Goal: Task Accomplishment & Management: Manage account settings

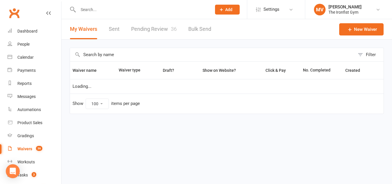
select select "100"
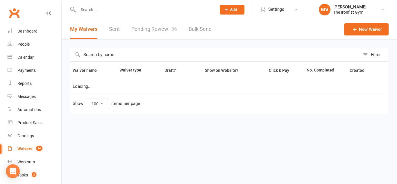
click at [150, 27] on link "Pending Review 36" at bounding box center [154, 29] width 46 height 20
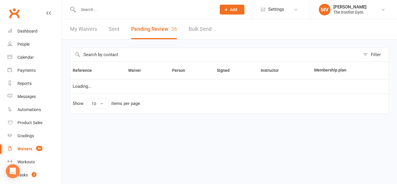
select select "100"
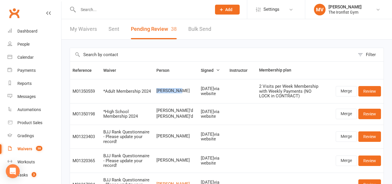
drag, startPoint x: 160, startPoint y: 90, endPoint x: 182, endPoint y: 90, distance: 22.1
click at [182, 90] on span "[PERSON_NAME]" at bounding box center [175, 90] width 39 height 5
copy span "[PERSON_NAME]"
click at [350, 95] on link "Merge" at bounding box center [346, 91] width 21 height 10
click at [0, 0] on div "Loading" at bounding box center [0, 0] width 0 height 0
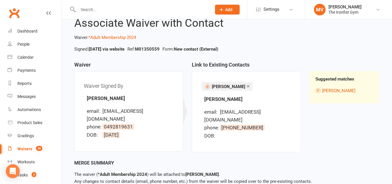
scroll to position [47, 0]
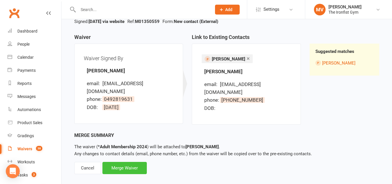
click at [114, 162] on div "Merge Waiver" at bounding box center [124, 168] width 44 height 12
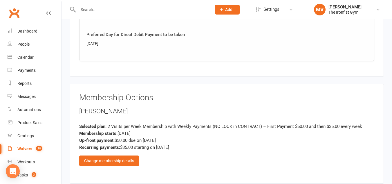
scroll to position [465, 0]
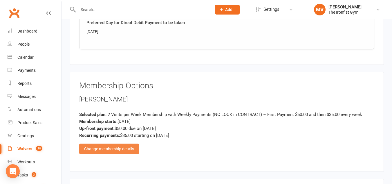
click at [118, 149] on div "Change membership details" at bounding box center [109, 148] width 60 height 10
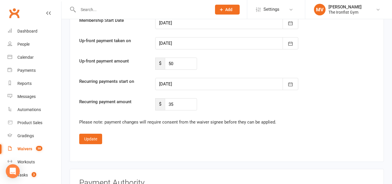
scroll to position [1248, 0]
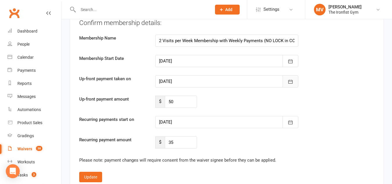
click at [290, 84] on icon "button" at bounding box center [291, 82] width 6 height 6
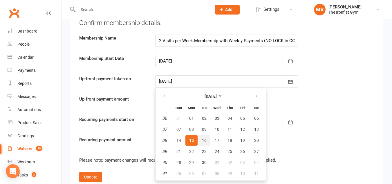
click at [202, 140] on span "16" at bounding box center [204, 140] width 5 height 5
type input "16 Sep 2025"
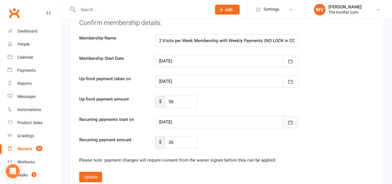
click at [288, 125] on icon "button" at bounding box center [291, 122] width 6 height 6
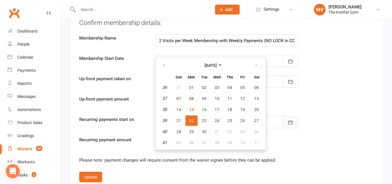
click at [288, 125] on icon "button" at bounding box center [291, 122] width 6 height 6
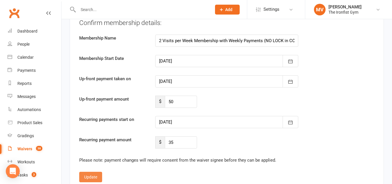
click at [93, 172] on button "Update" at bounding box center [90, 177] width 23 height 10
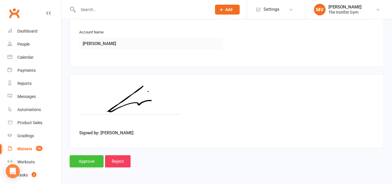
click at [91, 162] on input "Approve" at bounding box center [87, 161] width 34 height 12
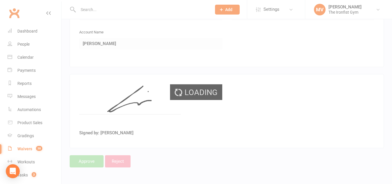
select select "100"
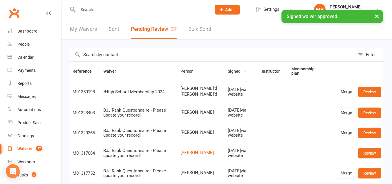
click at [88, 8] on input "text" at bounding box center [141, 10] width 131 height 8
paste input "Jerome Lim"
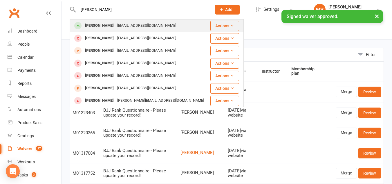
type input "Jerome Lim"
click at [90, 26] on div "Jerome Lim" at bounding box center [99, 25] width 32 height 8
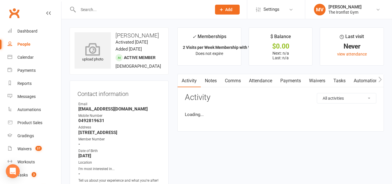
click at [93, 52] on icon at bounding box center [93, 49] width 40 height 13
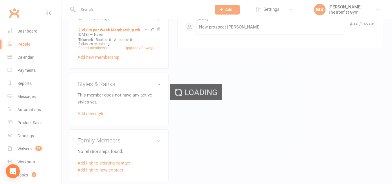
scroll to position [319, 0]
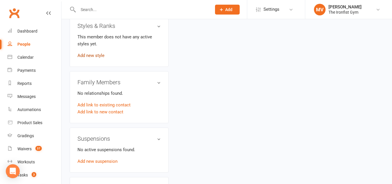
click at [90, 58] on link "Add new style" at bounding box center [91, 55] width 27 height 5
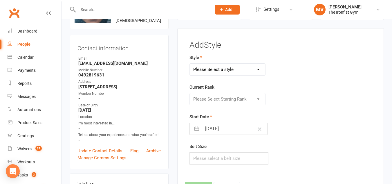
scroll to position [45, 0]
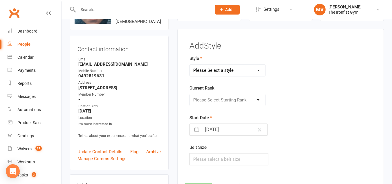
click at [254, 67] on select "Please Select a style BJJ MUAY THAI" at bounding box center [227, 70] width 75 height 12
drag, startPoint x: 254, startPoint y: 67, endPoint x: 253, endPoint y: 74, distance: 7.0
click at [254, 67] on select "Please Select a style BJJ MUAY THAI" at bounding box center [227, 70] width 75 height 12
click at [258, 72] on select "Please Select a style BJJ MUAY THAI" at bounding box center [227, 70] width 75 height 12
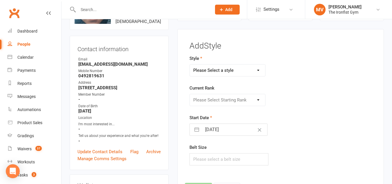
click at [256, 72] on select "Please Select a style BJJ MUAY THAI" at bounding box center [227, 70] width 75 height 12
click at [256, 71] on select "Please Select a style BJJ MUAY THAI" at bounding box center [227, 70] width 75 height 12
select select "2451"
click at [190, 64] on select "Please Select a style BJJ MUAY THAI" at bounding box center [227, 70] width 75 height 12
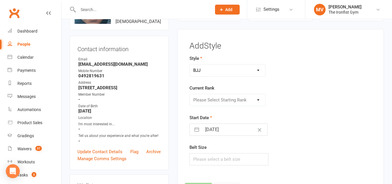
click at [237, 88] on div "Current Rank Please Select Starting Rank" at bounding box center [249, 94] width 119 height 21
click at [233, 102] on select "Please Select Starting Rank White White 1 stripe White 2 stripe White 3 stripe …" at bounding box center [227, 100] width 75 height 12
drag, startPoint x: 233, startPoint y: 102, endPoint x: 232, endPoint y: 105, distance: 3.2
click at [233, 102] on select "Please Select Starting Rank White White 1 stripe White 2 stripe White 3 stripe …" at bounding box center [227, 100] width 75 height 12
click at [234, 99] on select "Please Select Starting Rank White White 1 stripe White 2 stripe White 3 stripe …" at bounding box center [227, 100] width 75 height 12
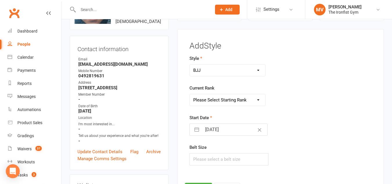
select select "24224"
click at [190, 94] on select "Please Select Starting Rank White White 1 stripe White 2 stripe White 3 stripe …" at bounding box center [227, 100] width 75 height 12
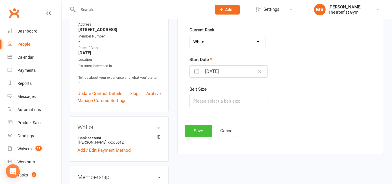
drag, startPoint x: 206, startPoint y: 132, endPoint x: 207, endPoint y: 136, distance: 4.6
click at [206, 132] on button "Save" at bounding box center [198, 131] width 27 height 12
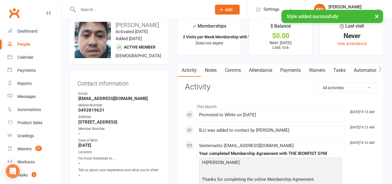
scroll to position [0, 0]
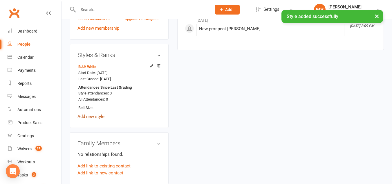
click at [96, 119] on link "Add new style" at bounding box center [91, 116] width 27 height 5
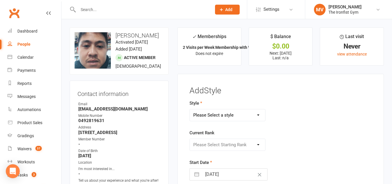
click at [253, 111] on select "Please Select a style BJJ MUAY THAI" at bounding box center [227, 115] width 75 height 12
select select "1857"
click at [190, 109] on select "Please Select a style BJJ MUAY THAI" at bounding box center [227, 115] width 75 height 12
click at [228, 138] on div "Please Select Starting Rank WHITE BLUE GREEN YELLOW PURPLE BROWN BLACK" at bounding box center [228, 144] width 76 height 12
click at [224, 143] on select "Please Select Starting Rank WHITE BLUE GREEN YELLOW PURPLE BROWN BLACK" at bounding box center [227, 145] width 75 height 12
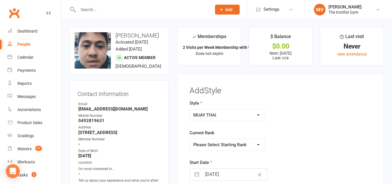
select select "18050"
click at [190, 139] on select "Please Select Starting Rank WHITE BLUE GREEN YELLOW PURPLE BROWN BLACK" at bounding box center [227, 145] width 75 height 12
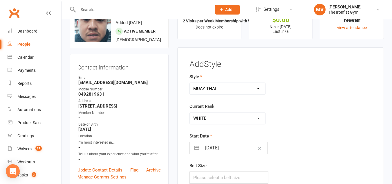
scroll to position [87, 0]
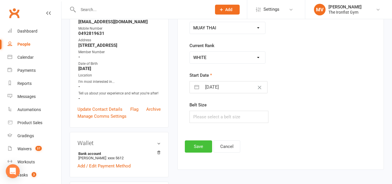
click at [201, 145] on button "Save" at bounding box center [198, 146] width 27 height 12
click at [201, 145] on footer "Save Cancel" at bounding box center [281, 146] width 192 height 12
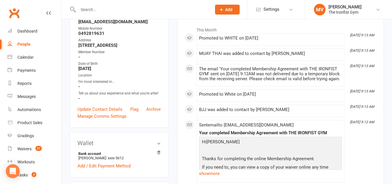
click at [81, 11] on input "text" at bounding box center [141, 10] width 131 height 8
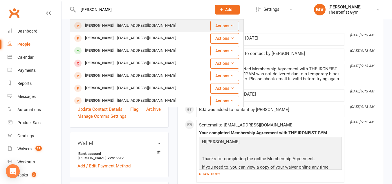
type input "leo zhang"
click at [102, 25] on div "Leo Zhang" at bounding box center [99, 25] width 32 height 8
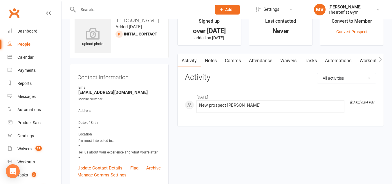
scroll to position [29, 0]
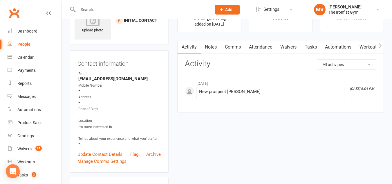
click at [158, 158] on div "Manage Comms Settings" at bounding box center [119, 161] width 83 height 7
click at [158, 153] on link "Archive" at bounding box center [153, 154] width 15 height 7
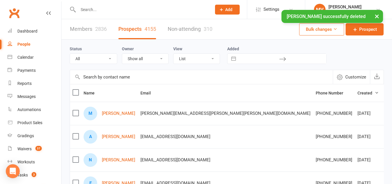
click at [93, 6] on input "text" at bounding box center [141, 10] width 131 height 8
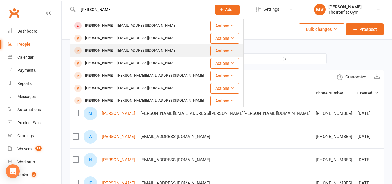
type input "leo"
click at [98, 51] on div "Leo Zhang" at bounding box center [99, 50] width 32 height 8
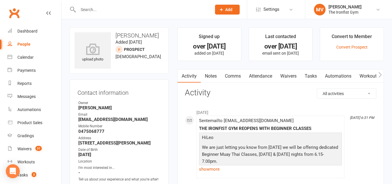
click at [107, 6] on input "text" at bounding box center [141, 10] width 131 height 8
click at [107, 7] on input "text" at bounding box center [141, 10] width 131 height 8
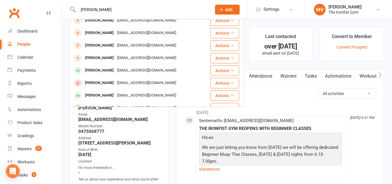
scroll to position [87, 0]
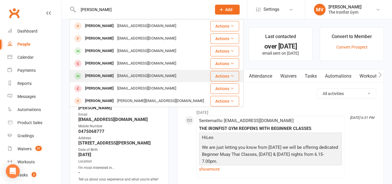
type input "zhang"
click at [92, 75] on div "Lucas Zhang" at bounding box center [99, 76] width 32 height 8
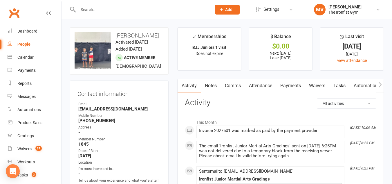
click at [295, 86] on link "Payments" at bounding box center [290, 85] width 29 height 13
click at [0, 0] on div "Loading" at bounding box center [0, 0] width 0 height 0
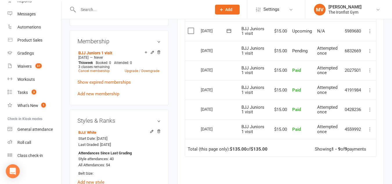
scroll to position [232, 0]
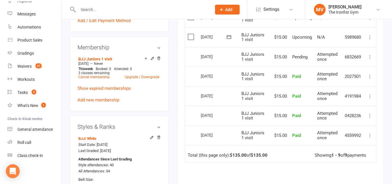
click at [370, 40] on icon at bounding box center [370, 37] width 6 height 6
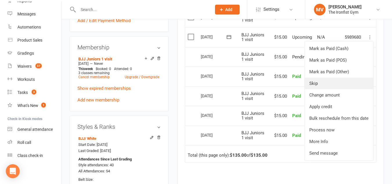
click at [319, 87] on link "Skip" at bounding box center [339, 84] width 69 height 12
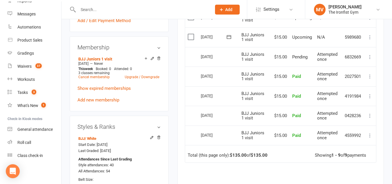
click at [370, 40] on icon at bounding box center [370, 37] width 6 height 6
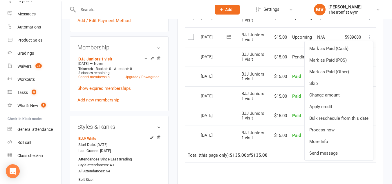
click at [149, 124] on div "Styles & Ranks BJJ / White Start Date: 14 Feb 2024 Last Graded: 14 Feb 2024 Att…" at bounding box center [119, 158] width 99 height 84
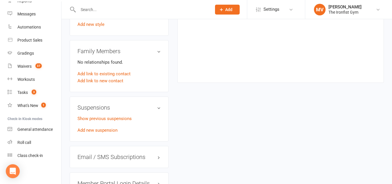
scroll to position [406, 0]
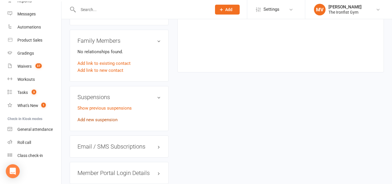
click at [95, 122] on link "Add new suspension" at bounding box center [98, 119] width 40 height 5
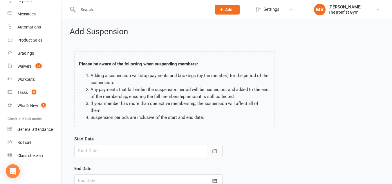
click at [212, 148] on icon "button" at bounding box center [215, 151] width 6 height 6
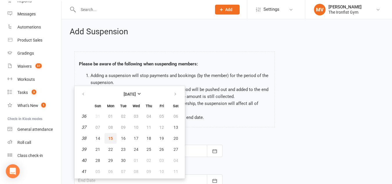
click at [110, 136] on span "15" at bounding box center [110, 138] width 5 height 5
click at [110, 135] on div "Start Date September 2025 Sun Mon Tue Wed Thu Fri Sat 36 31 01 02 03 04 05 06 3…" at bounding box center [148, 145] width 148 height 21
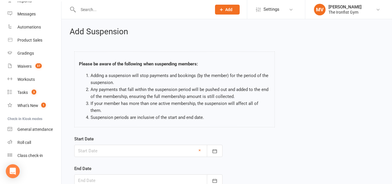
type input "15 Sep 2025"
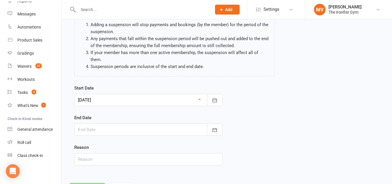
scroll to position [58, 0]
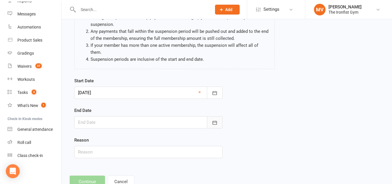
click at [215, 120] on icon "button" at bounding box center [215, 122] width 4 height 4
click at [217, 119] on button "button" at bounding box center [215, 122] width 16 height 12
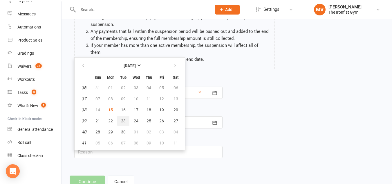
click at [123, 118] on span "23" at bounding box center [123, 120] width 5 height 5
type input "23 Sep 2025"
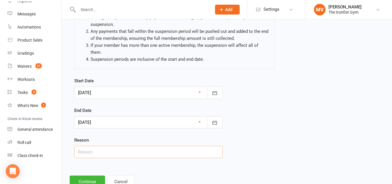
click at [87, 146] on input "text" at bounding box center [148, 152] width 148 height 12
type input "Email Request"
click at [91, 175] on button "Continue" at bounding box center [87, 181] width 35 height 12
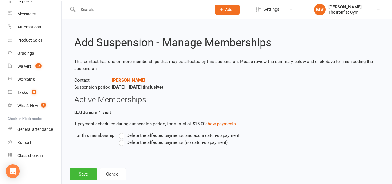
click at [123, 144] on label "Delete the affected payments (no catch-up payment)" at bounding box center [173, 142] width 109 height 7
click at [123, 139] on input "Delete the affected payments (no catch-up payment)" at bounding box center [121, 139] width 4 height 0
click at [123, 144] on label "Delete the affected payments (no catch-up payment)" at bounding box center [173, 142] width 109 height 7
click at [123, 139] on input "Delete the affected payments (no catch-up payment)" at bounding box center [121, 139] width 4 height 0
click at [88, 175] on button "Save" at bounding box center [83, 174] width 27 height 12
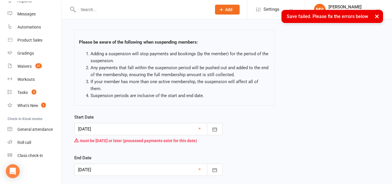
scroll to position [29, 0]
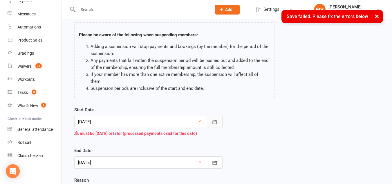
click at [215, 119] on icon "button" at bounding box center [215, 122] width 6 height 6
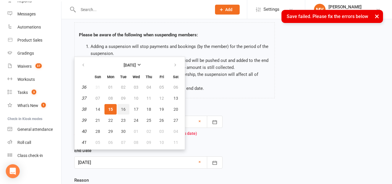
click at [121, 107] on span "16" at bounding box center [123, 109] width 5 height 5
type input "16 Sep 2025"
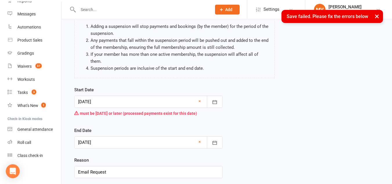
scroll to position [58, 0]
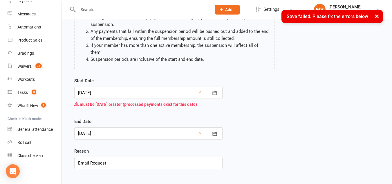
click at [85, 179] on div "Add Suspension Please be aware of the following when suspending members: Adding…" at bounding box center [227, 84] width 331 height 246
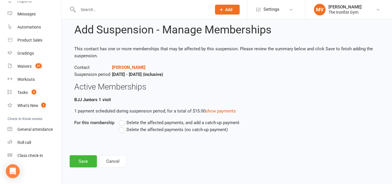
scroll to position [0, 0]
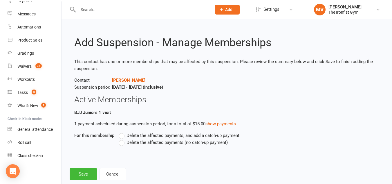
click at [122, 141] on label "Delete the affected payments (no catch-up payment)" at bounding box center [173, 142] width 109 height 7
click at [122, 139] on input "Delete the affected payments (no catch-up payment)" at bounding box center [121, 139] width 4 height 0
click at [91, 178] on button "Save" at bounding box center [83, 174] width 27 height 12
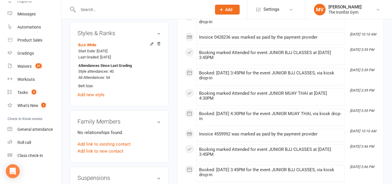
scroll to position [203, 0]
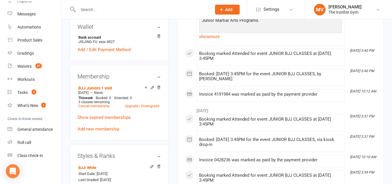
click at [91, 11] on input "text" at bounding box center [141, 10] width 131 height 8
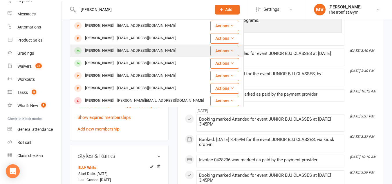
type input "keith"
click at [104, 52] on div "Keith Zhang" at bounding box center [99, 50] width 32 height 8
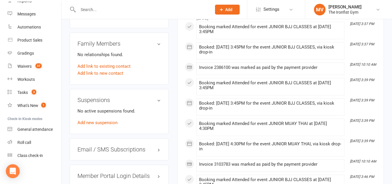
scroll to position [406, 0]
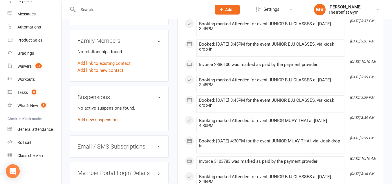
click at [109, 122] on link "Add new suspension" at bounding box center [98, 119] width 40 height 5
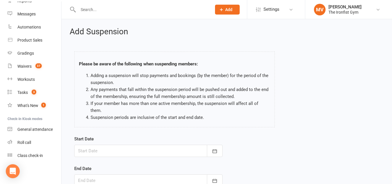
scroll to position [29, 0]
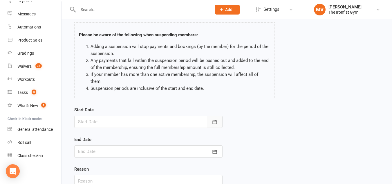
click at [217, 119] on icon "button" at bounding box center [215, 122] width 6 height 6
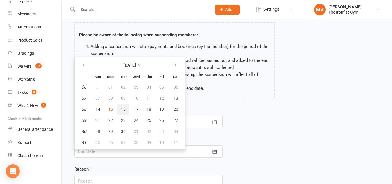
click at [122, 107] on span "16" at bounding box center [123, 109] width 5 height 5
type input "16 Sep 2025"
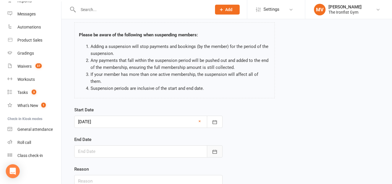
drag, startPoint x: 221, startPoint y: 145, endPoint x: 217, endPoint y: 144, distance: 3.8
click at [218, 145] on button "button" at bounding box center [215, 151] width 16 height 12
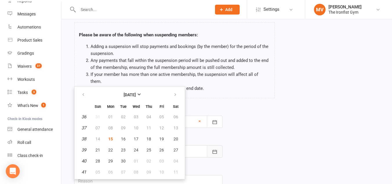
click at [217, 149] on icon "button" at bounding box center [215, 152] width 6 height 6
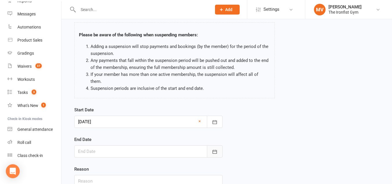
click at [218, 145] on button "button" at bounding box center [215, 151] width 16 height 12
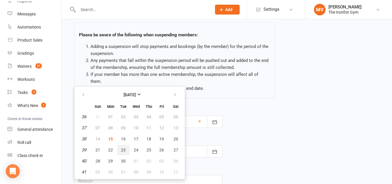
click at [122, 147] on span "23" at bounding box center [123, 149] width 5 height 5
type input "23 Sep 2025"
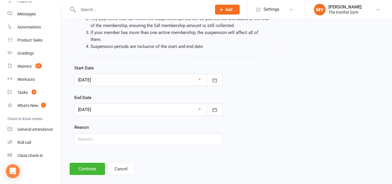
scroll to position [71, 0]
click at [115, 123] on div "Reason" at bounding box center [148, 133] width 148 height 21
click at [113, 132] on input "text" at bounding box center [148, 138] width 148 height 12
type input "Email Request"
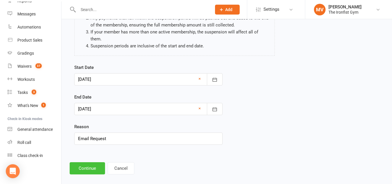
click at [95, 162] on button "Continue" at bounding box center [87, 168] width 35 height 12
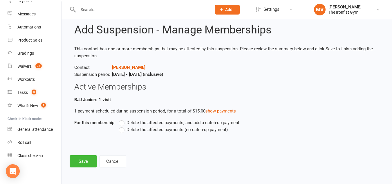
scroll to position [0, 0]
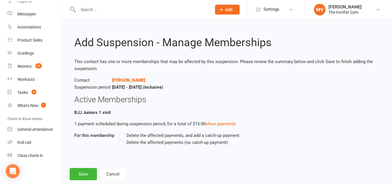
click at [123, 143] on label "Delete the affected payments (no catch-up payment)" at bounding box center [173, 142] width 109 height 7
click at [123, 139] on input "Delete the affected payments (no catch-up payment)" at bounding box center [121, 139] width 4 height 0
click at [85, 177] on button "Save" at bounding box center [83, 174] width 27 height 12
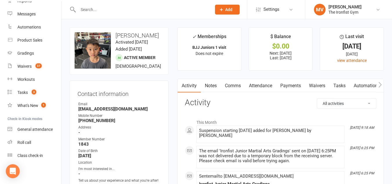
click at [96, 9] on input "text" at bounding box center [141, 10] width 131 height 8
paste input "Abdul Obeid"
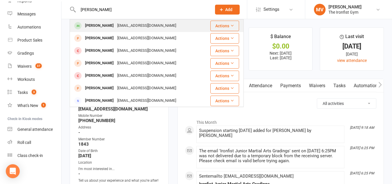
type input "Abdul Obeid"
click at [96, 27] on div "Abdul Obeid" at bounding box center [99, 25] width 32 height 8
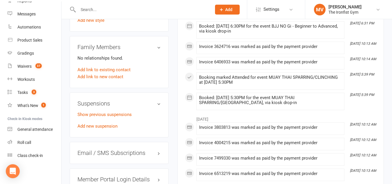
scroll to position [465, 0]
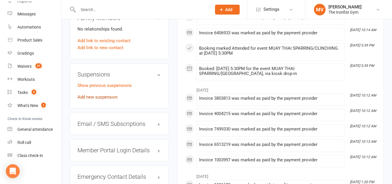
click at [108, 100] on link "Add new suspension" at bounding box center [98, 96] width 40 height 5
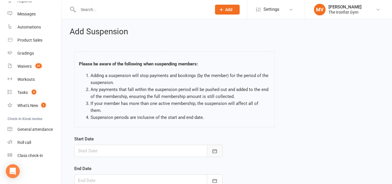
click at [215, 148] on icon "button" at bounding box center [215, 151] width 6 height 6
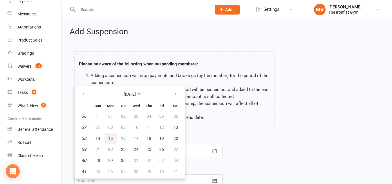
click at [112, 136] on span "15" at bounding box center [110, 138] width 5 height 5
type input "15 Sep 2025"
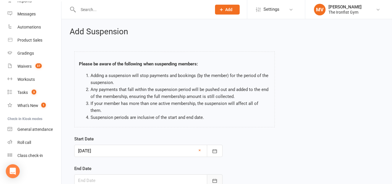
click at [218, 174] on button "button" at bounding box center [215, 180] width 16 height 12
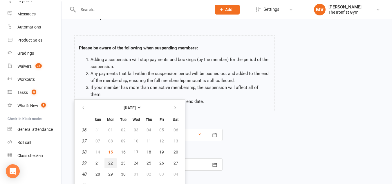
click at [107, 158] on button "22" at bounding box center [111, 163] width 12 height 10
type input "22 Sep 2025"
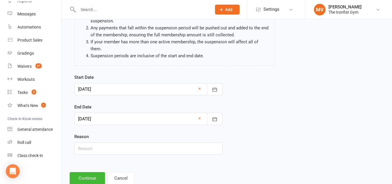
scroll to position [71, 0]
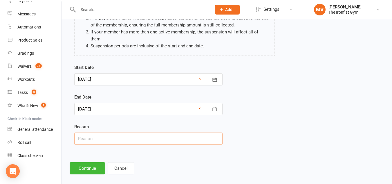
click at [106, 132] on input "text" at bounding box center [148, 138] width 148 height 12
type input "Email Request - Work away"
click at [95, 162] on button "Continue" at bounding box center [87, 168] width 35 height 12
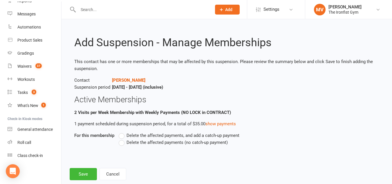
click at [122, 135] on label "Delete the affected payments, and add a catch-up payment" at bounding box center [179, 135] width 121 height 7
click at [122, 132] on input "Delete the affected payments, and add a catch-up payment" at bounding box center [121, 132] width 4 height 0
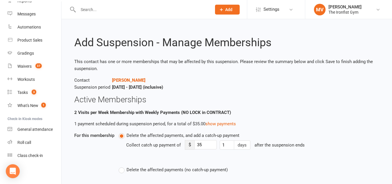
click at [123, 137] on label "Delete the affected payments, and add a catch-up payment" at bounding box center [179, 135] width 121 height 7
click at [123, 132] on input "Delete the affected payments, and add a catch-up payment" at bounding box center [121, 132] width 4 height 0
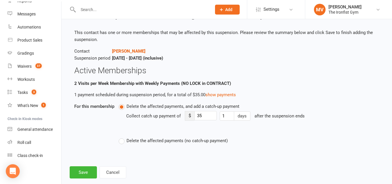
click at [123, 141] on label "Delete the affected payments (no catch-up payment)" at bounding box center [173, 140] width 109 height 7
click at [123, 137] on input "Delete the affected payments (no catch-up payment)" at bounding box center [121, 137] width 4 height 0
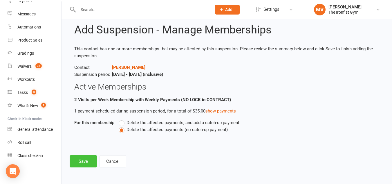
click at [96, 162] on button "Save" at bounding box center [83, 161] width 27 height 12
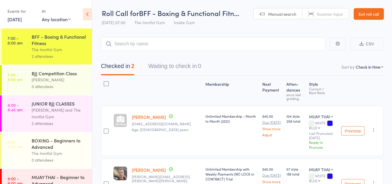
click at [22, 19] on link "[DATE]" at bounding box center [15, 19] width 14 height 6
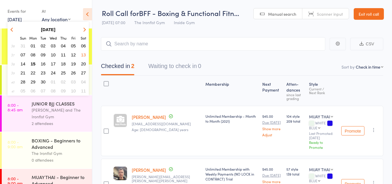
click at [33, 64] on span "15" at bounding box center [33, 63] width 5 height 5
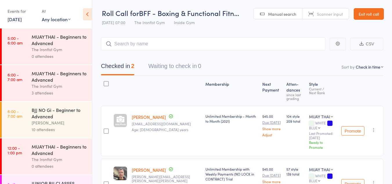
click at [24, 84] on link "6:00 - 7:00 am MUAY THAI - Beginners to Advanced The Ironfist Gym 3 attendees" at bounding box center [47, 83] width 90 height 36
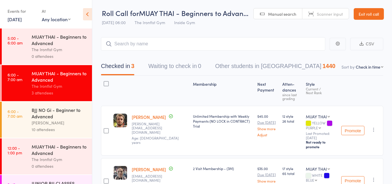
click at [26, 55] on link "5:00 - 6:00 am MUAY THAI - Beginners to Advanced The Ironfist Gym 0 attendees" at bounding box center [47, 46] width 90 height 36
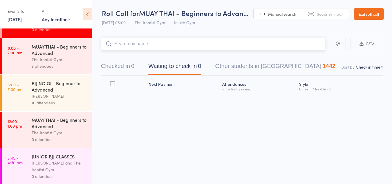
scroll to position [58, 0]
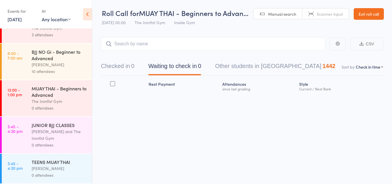
click at [26, 64] on link "6:00 - 7:00 am BJJ NO Gi - Beginner to Advanced [PERSON_NAME] 10 attendees" at bounding box center [47, 62] width 90 height 36
